Goal: Information Seeking & Learning: Learn about a topic

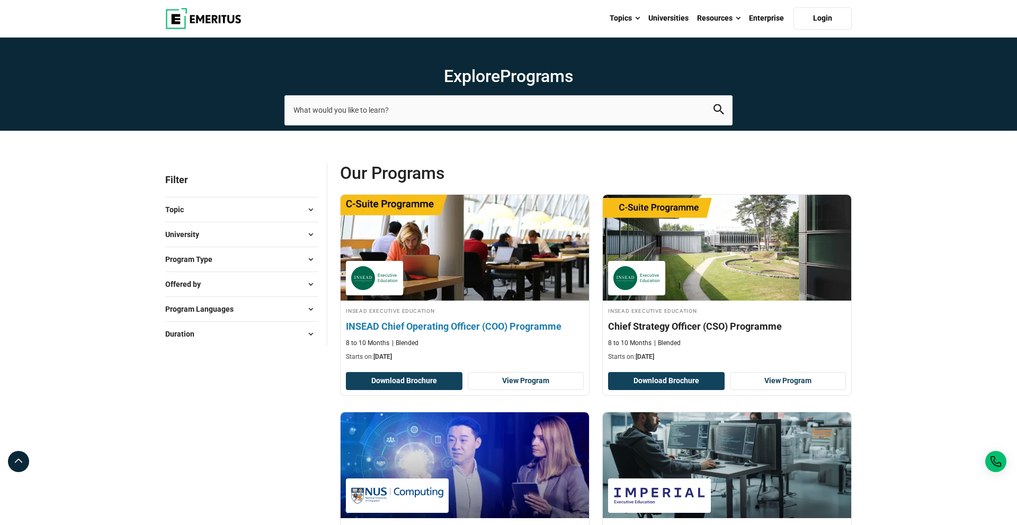
click at [491, 329] on h4 "INSEAD Chief Operating Officer (COO) Programme" at bounding box center [465, 326] width 238 height 13
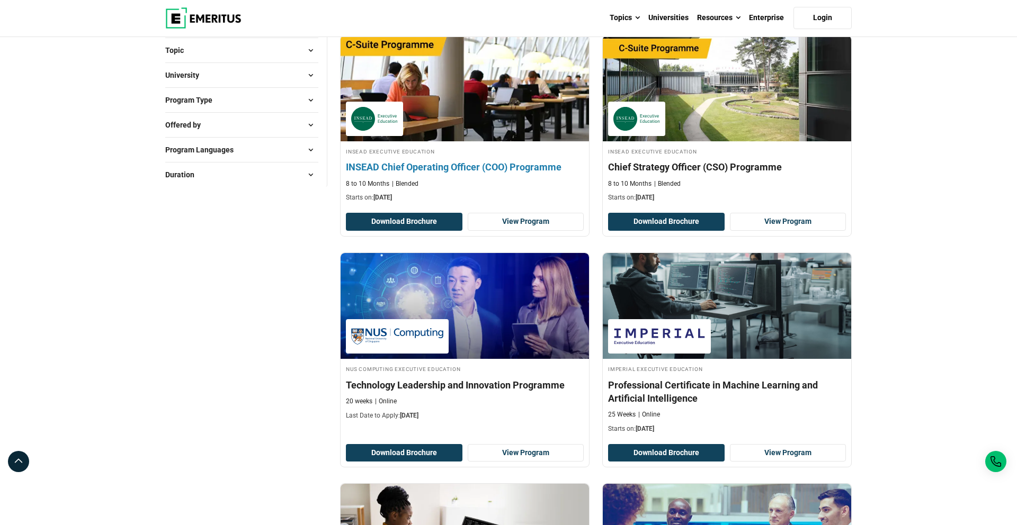
scroll to position [436, 0]
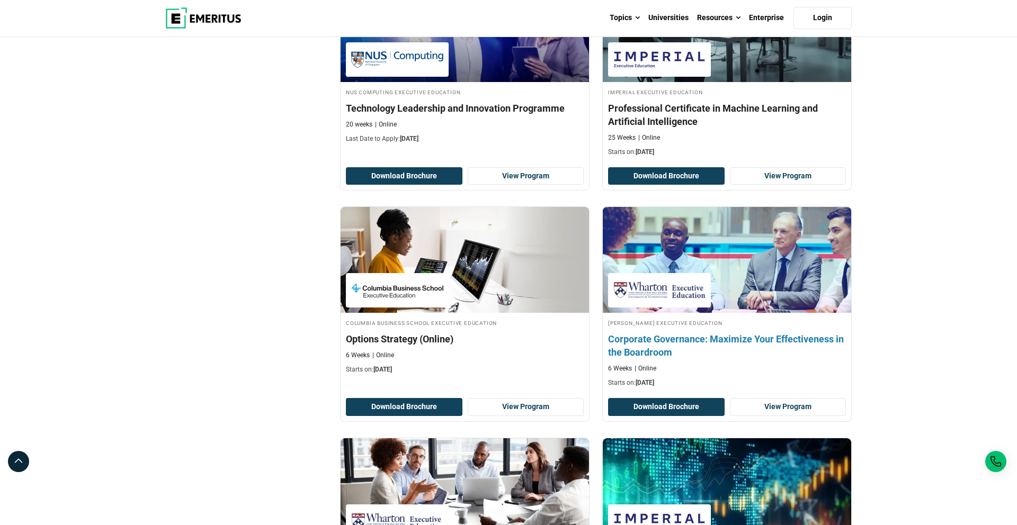
click at [658, 343] on h4 "Corporate Governance: Maximize Your Effectiveness in the Boardroom" at bounding box center [727, 346] width 238 height 26
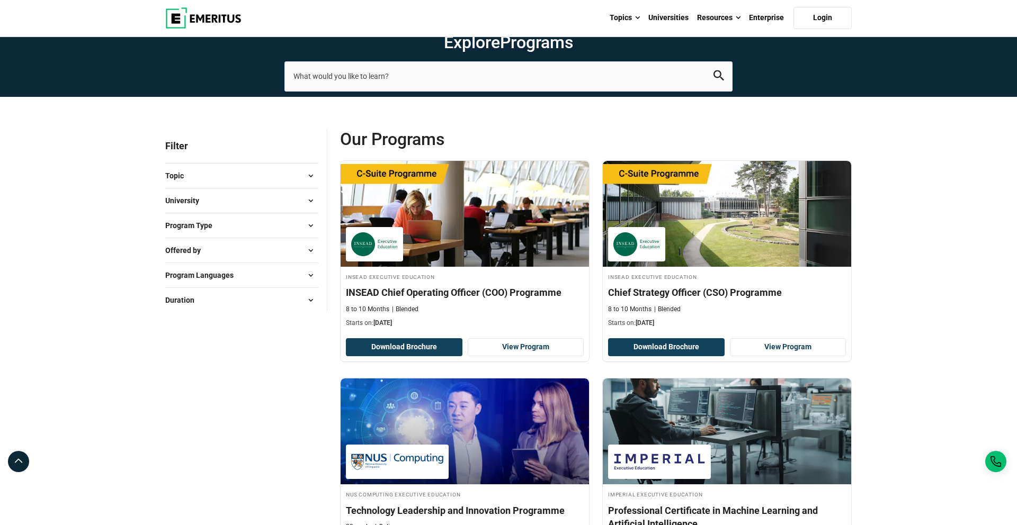
scroll to position [29, 0]
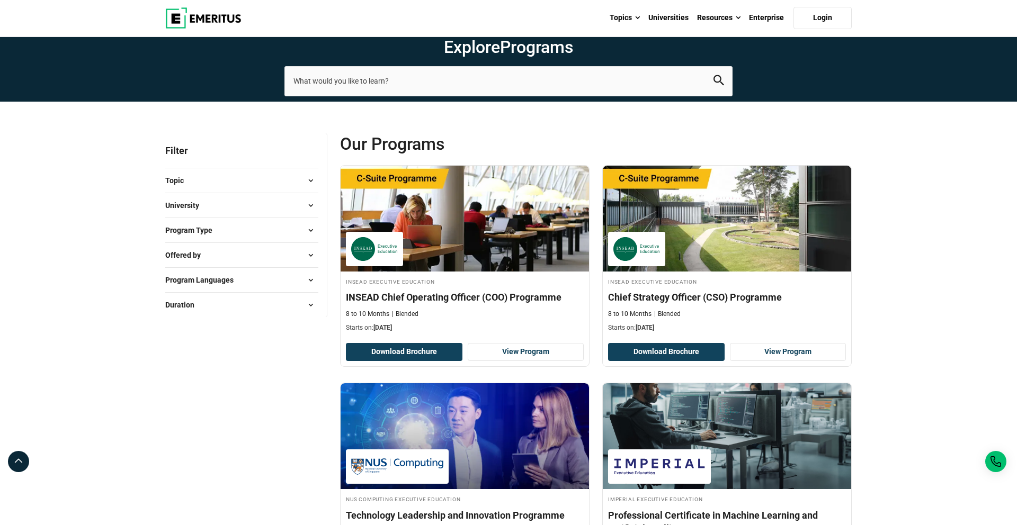
click at [288, 199] on button "University" at bounding box center [241, 206] width 153 height 16
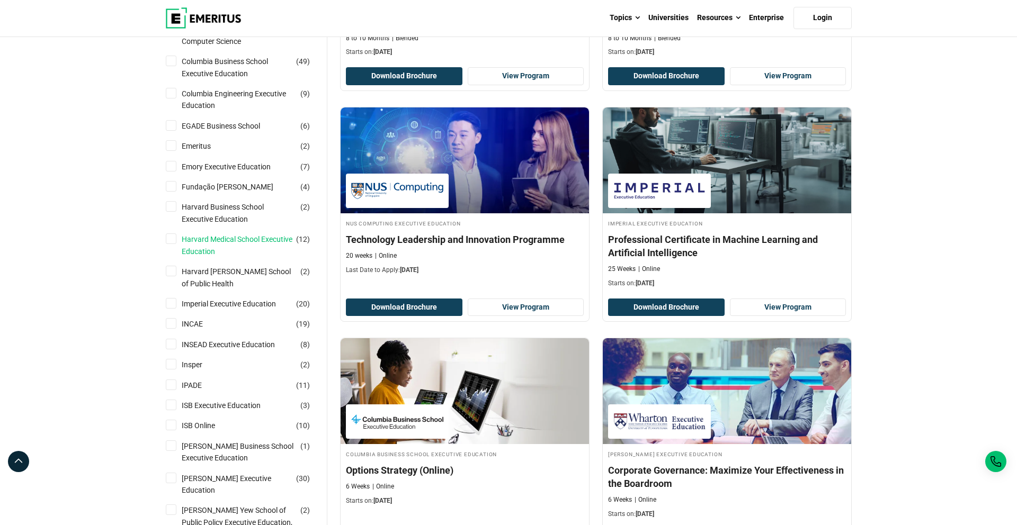
scroll to position [337, 0]
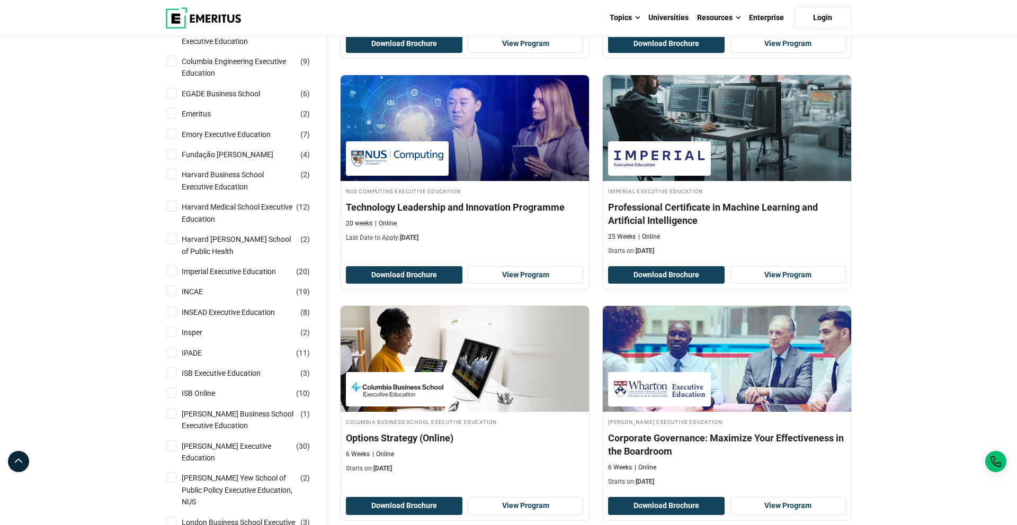
click at [212, 366] on li "ISB Executive Education ( 3 )" at bounding box center [241, 373] width 153 height 20
click at [215, 370] on link "ISB Executive Education" at bounding box center [232, 373] width 100 height 12
checkbox input "true"
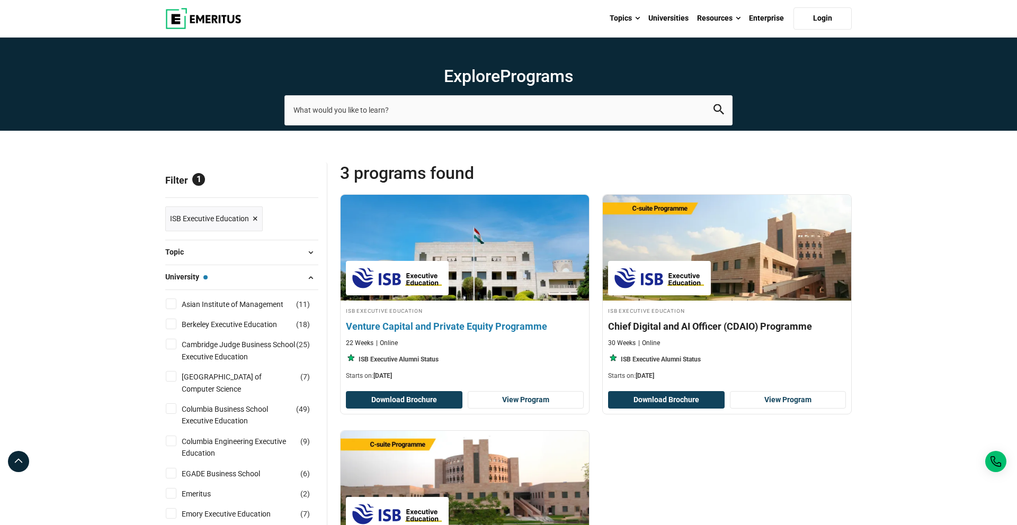
click at [503, 325] on h4 "Venture Capital and Private Equity Programme" at bounding box center [465, 326] width 238 height 13
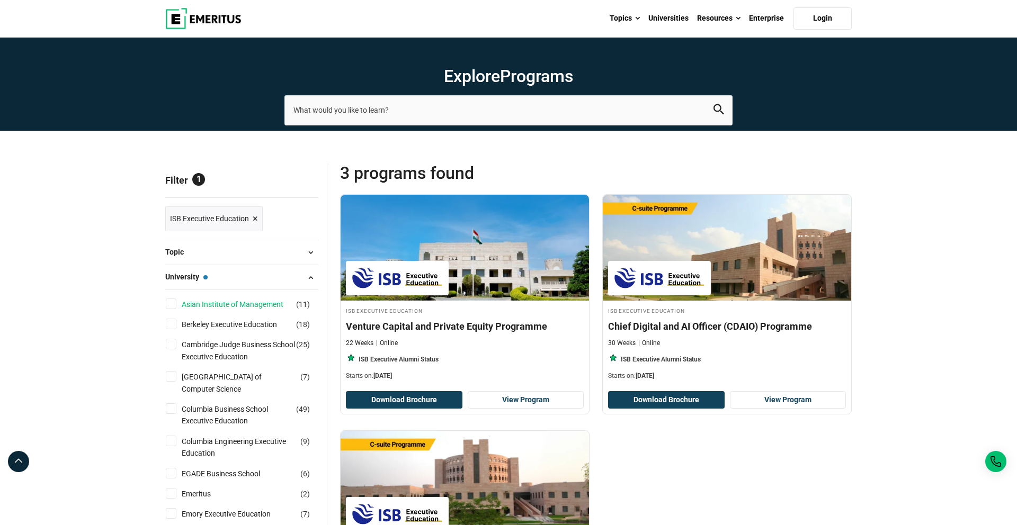
click at [236, 304] on link "Asian Institute of Management" at bounding box center [243, 305] width 123 height 12
checkbox input "true"
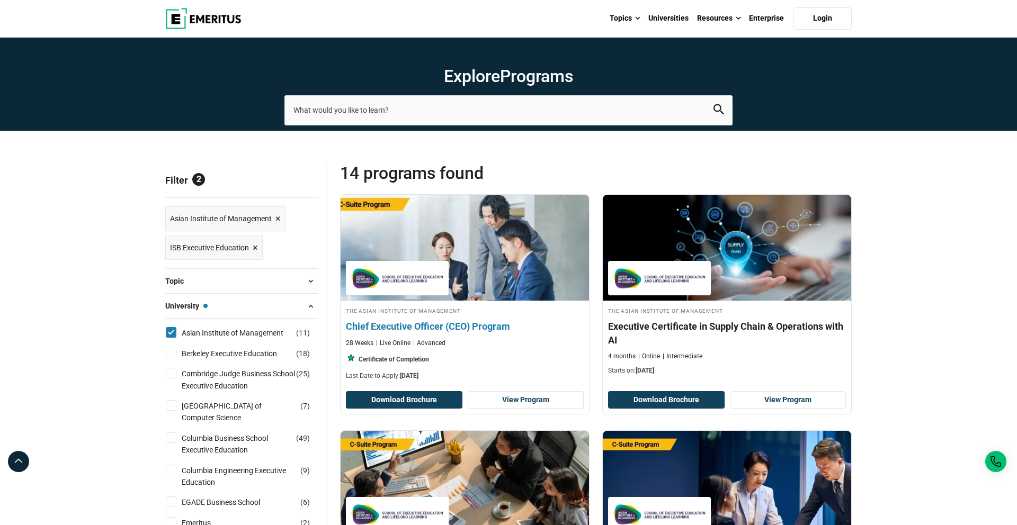
click at [438, 328] on h4 "Chief Executive Officer (CEO) Program" at bounding box center [465, 326] width 238 height 13
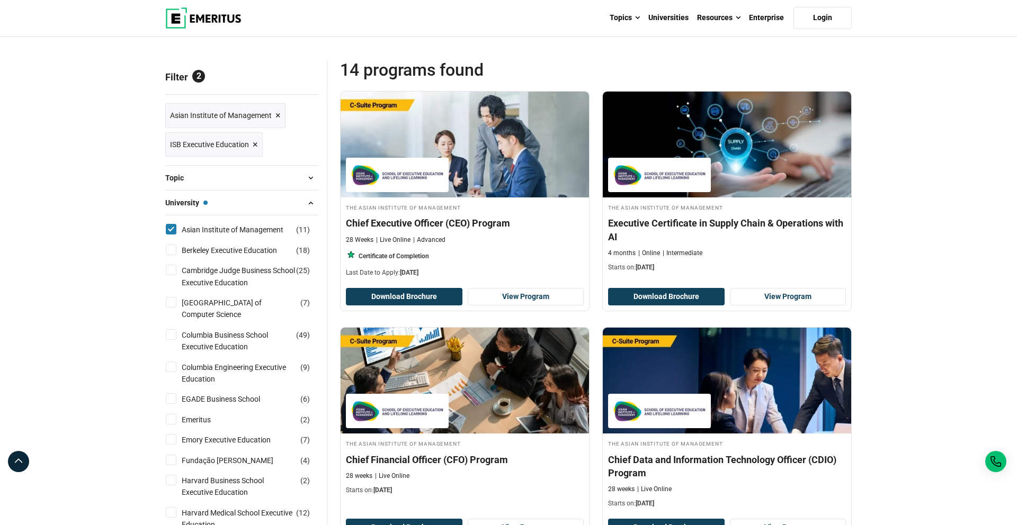
scroll to position [121, 0]
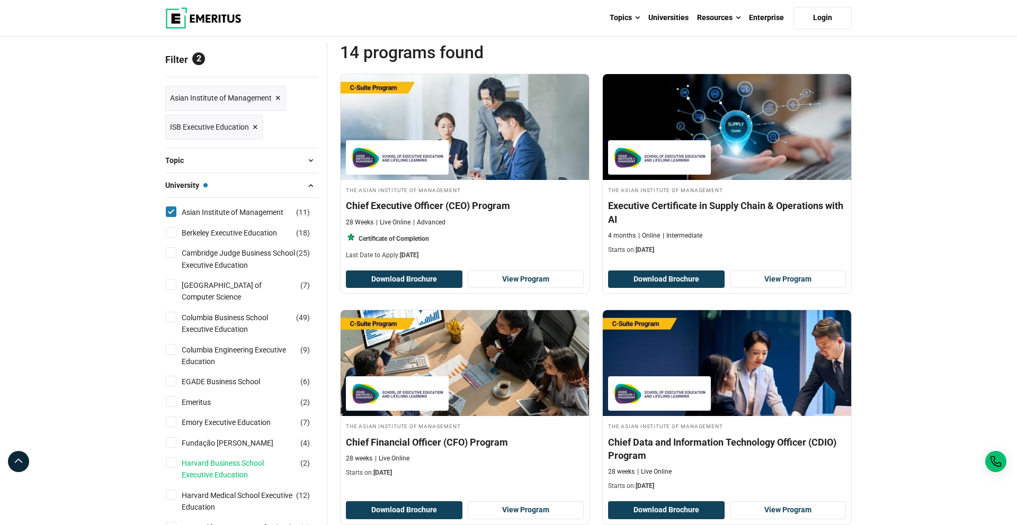
click at [219, 465] on link "Harvard Business School Executive Education" at bounding box center [249, 469] width 135 height 24
checkbox input "true"
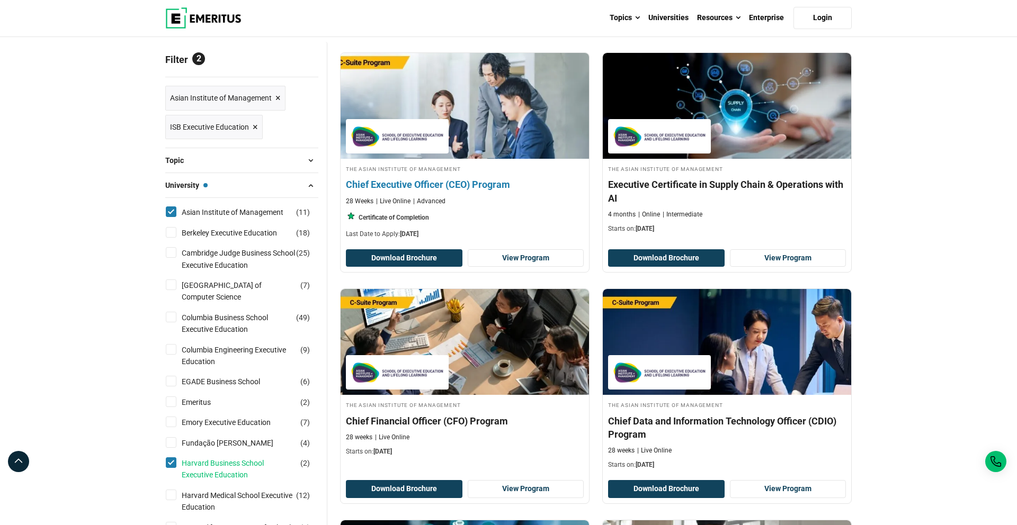
scroll to position [0, 0]
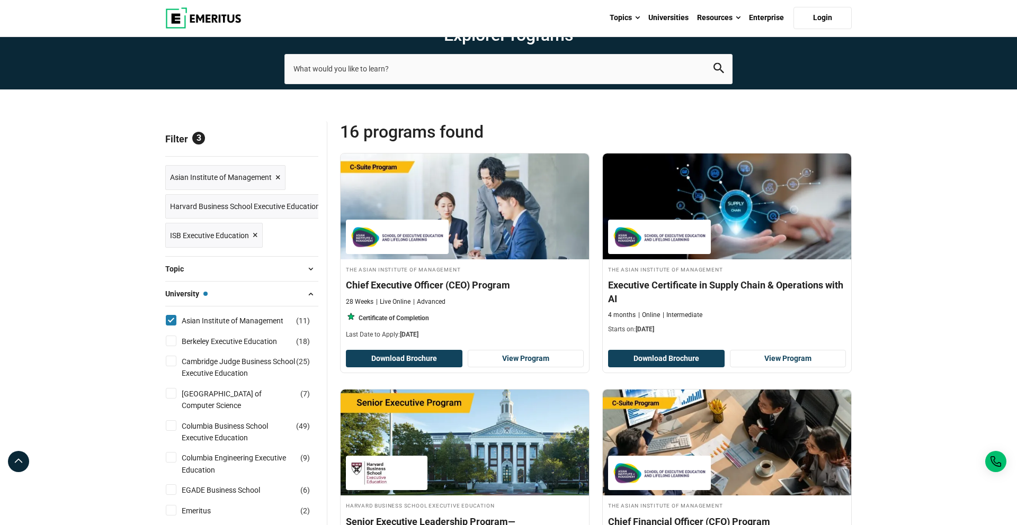
click at [175, 319] on input "Asian Institute of Management ( 11 )" at bounding box center [171, 320] width 11 height 11
checkbox input "false"
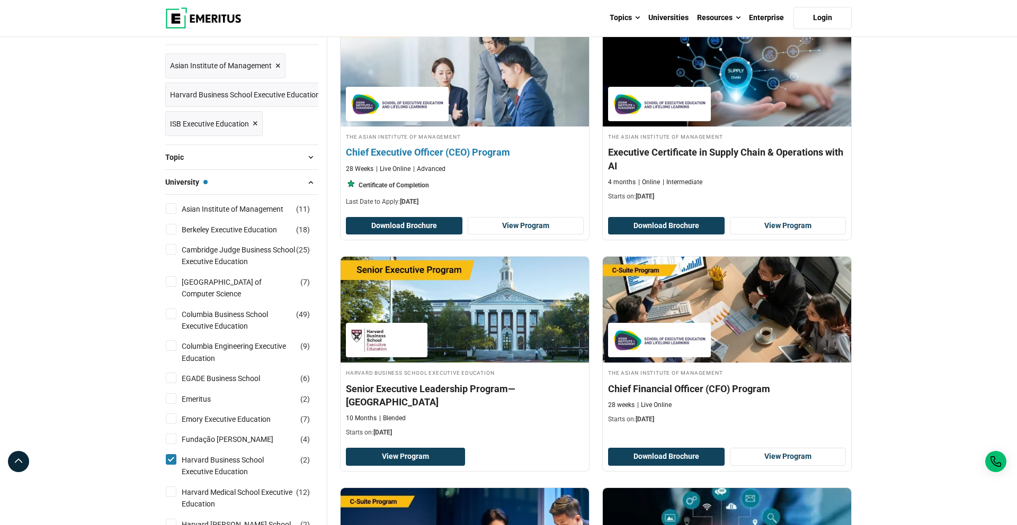
scroll to position [158, 0]
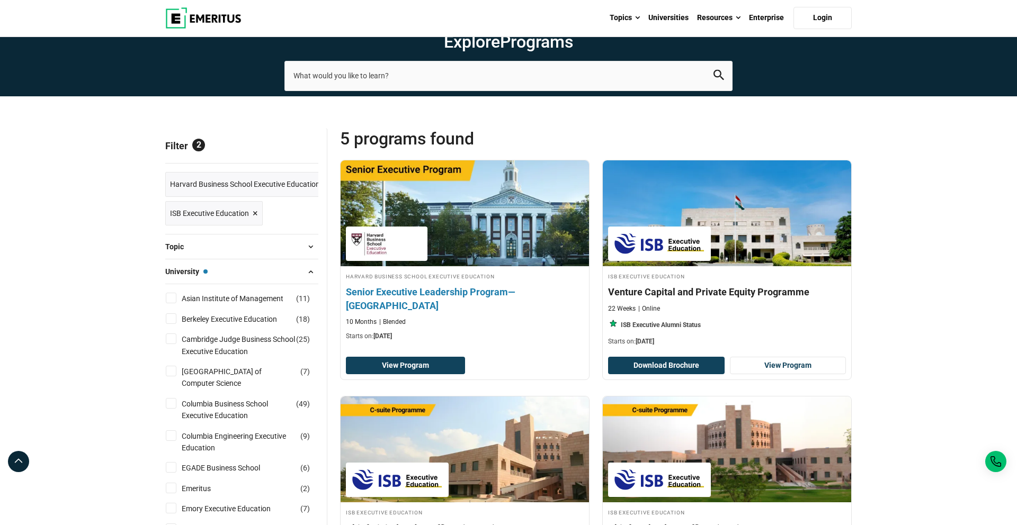
click at [463, 294] on h4 "Senior Executive Leadership Program—[GEOGRAPHIC_DATA]" at bounding box center [465, 298] width 238 height 26
